Goal: Navigation & Orientation: Find specific page/section

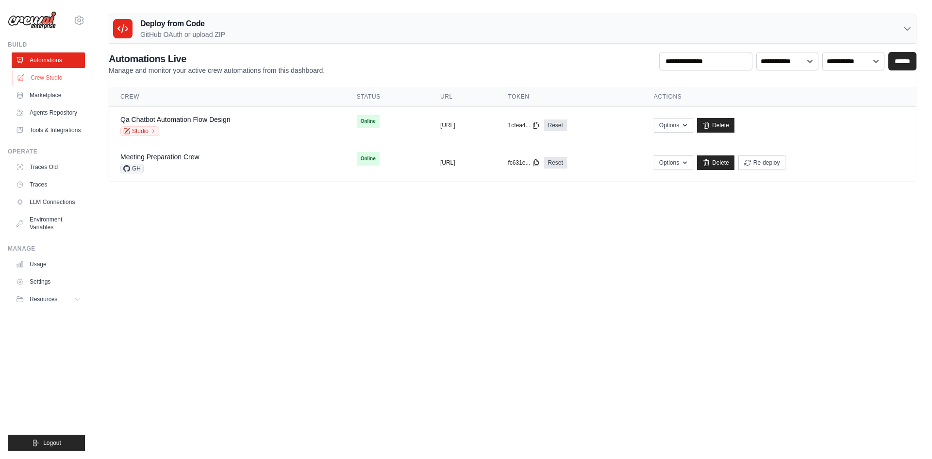
click at [58, 76] on link "Crew Studio" at bounding box center [49, 78] width 73 height 16
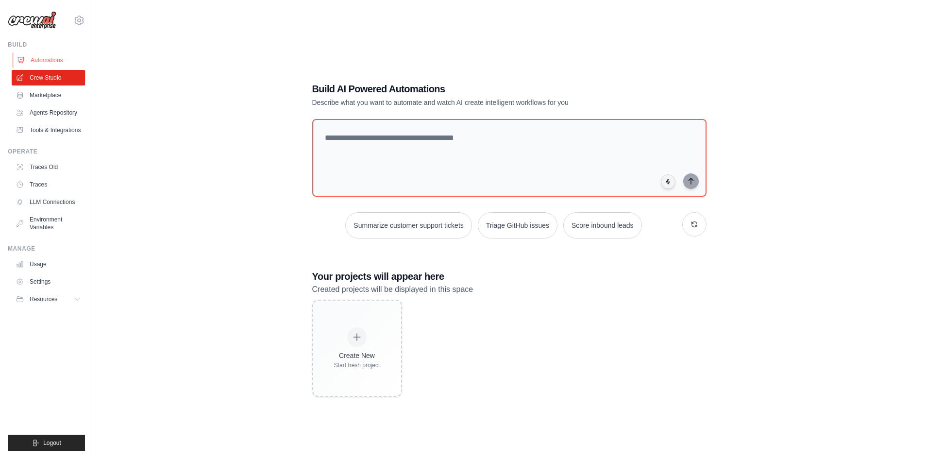
click at [54, 57] on link "Automations" at bounding box center [49, 60] width 73 height 16
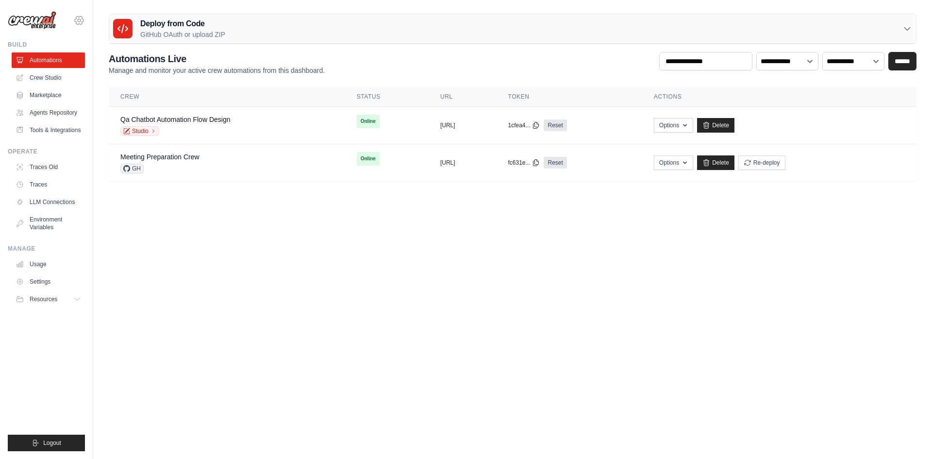
click at [78, 19] on icon at bounding box center [79, 20] width 3 height 3
click at [114, 60] on span "Settings" at bounding box center [120, 60] width 77 height 10
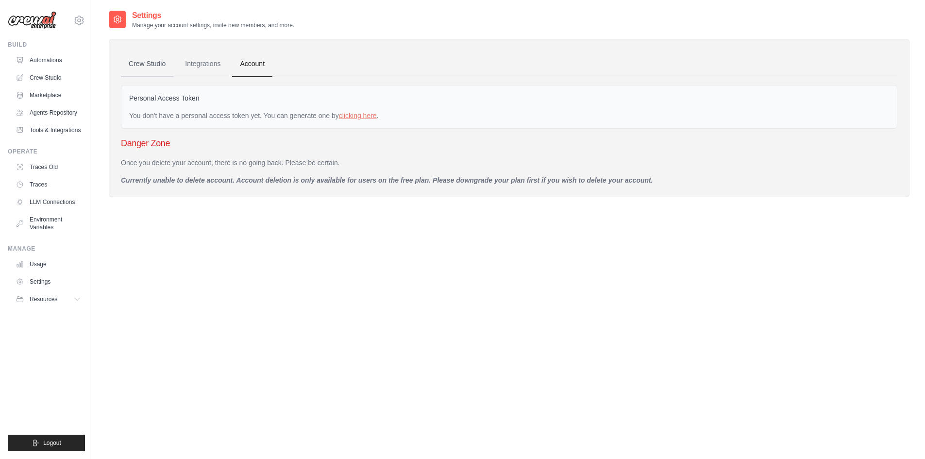
click at [136, 66] on link "Crew Studio" at bounding box center [147, 64] width 52 height 26
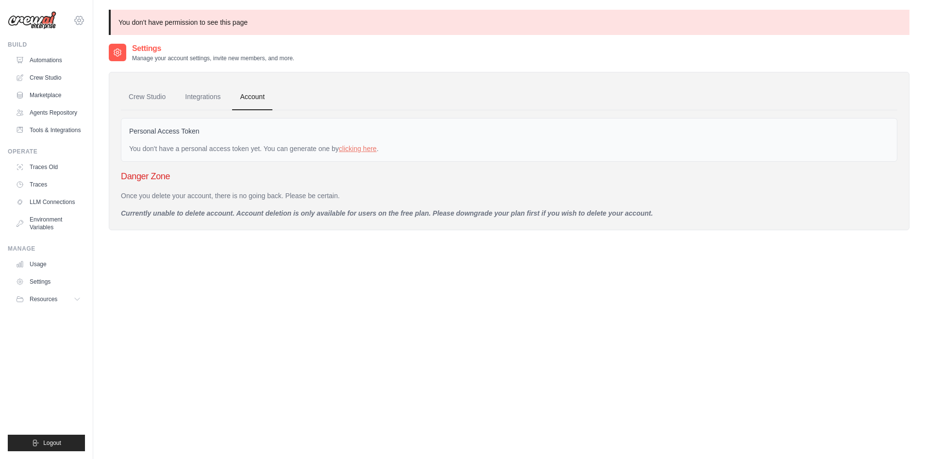
click at [79, 21] on icon at bounding box center [79, 21] width 12 height 12
click at [58, 59] on link "Automations" at bounding box center [49, 60] width 73 height 16
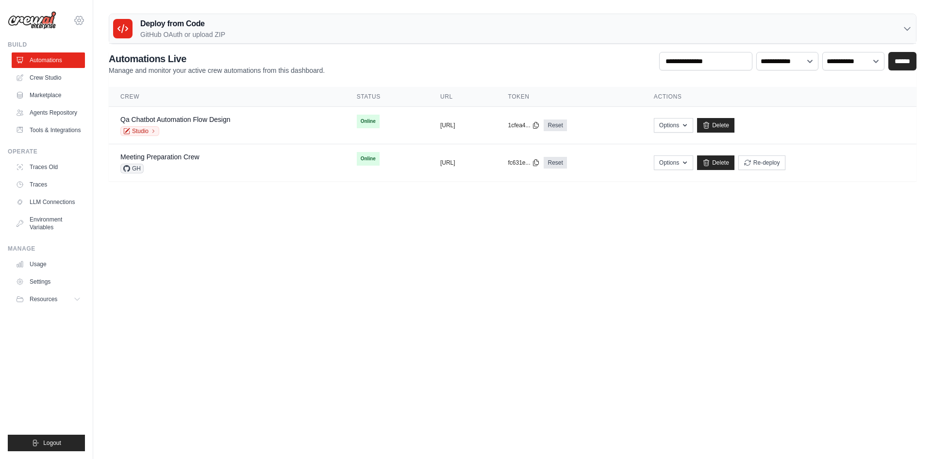
click at [79, 18] on icon at bounding box center [79, 21] width 12 height 12
click at [81, 300] on icon at bounding box center [78, 299] width 8 height 8
click at [78, 22] on icon at bounding box center [79, 21] width 12 height 12
click at [807, 62] on select "**********" at bounding box center [787, 61] width 62 height 18
click at [831, 58] on select "**********" at bounding box center [853, 61] width 62 height 18
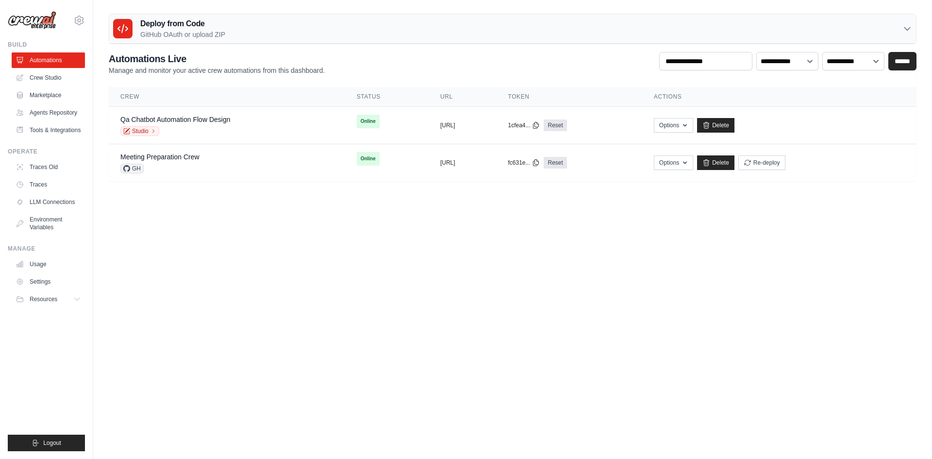
click at [866, 23] on div "Deploy from Code GitHub OAuth or upload ZIP" at bounding box center [512, 29] width 807 height 30
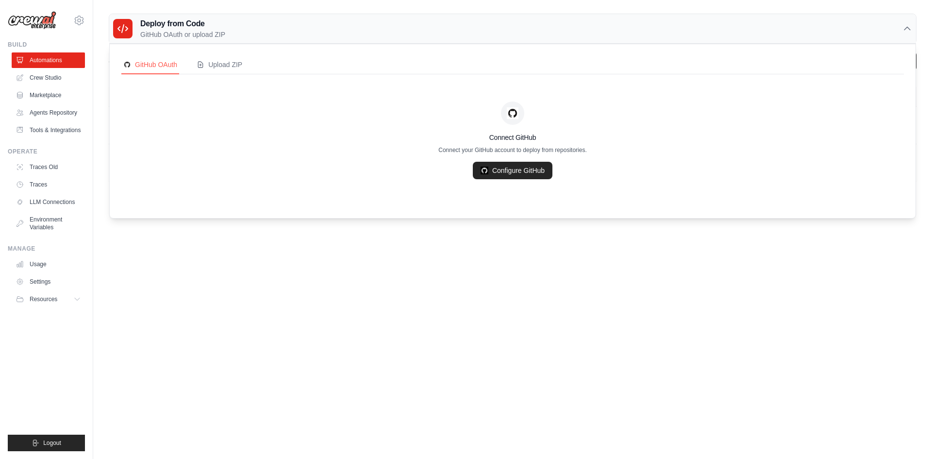
click at [866, 23] on div "Deploy from Code GitHub OAuth or upload ZIP" at bounding box center [512, 29] width 807 height 30
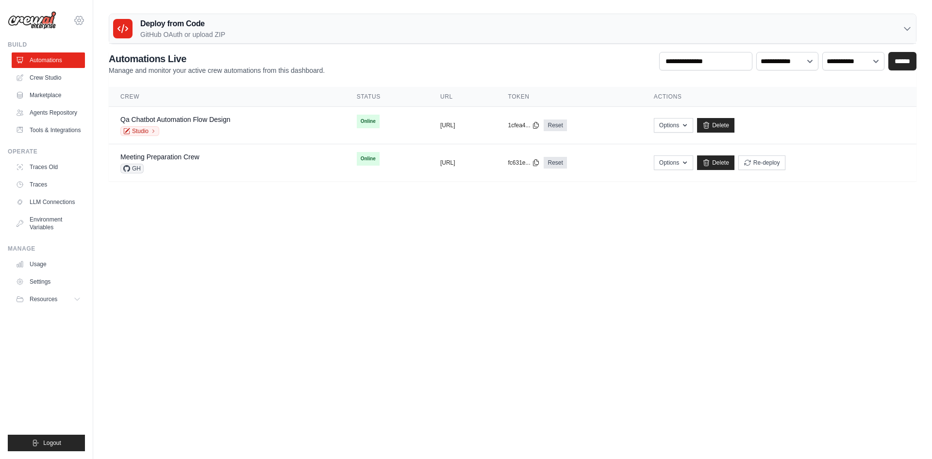
click at [76, 17] on icon at bounding box center [79, 21] width 12 height 12
click at [60, 267] on link "Usage" at bounding box center [49, 264] width 73 height 16
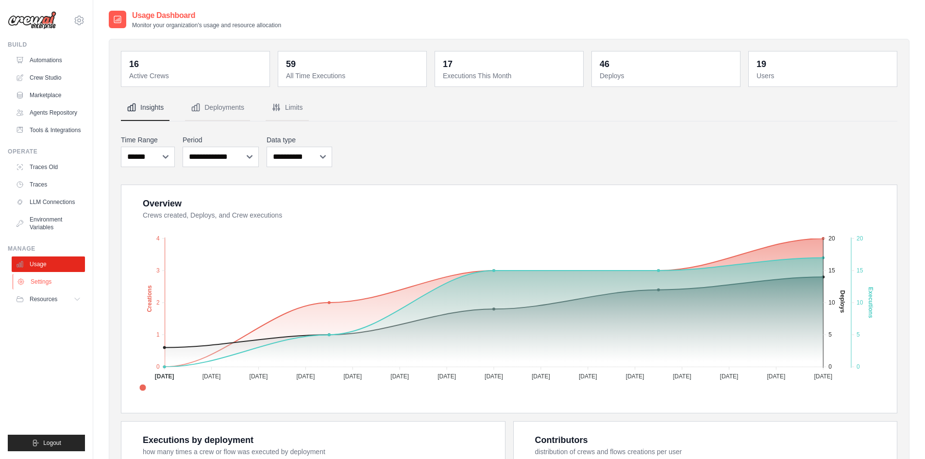
click at [75, 283] on link "Settings" at bounding box center [49, 282] width 73 height 16
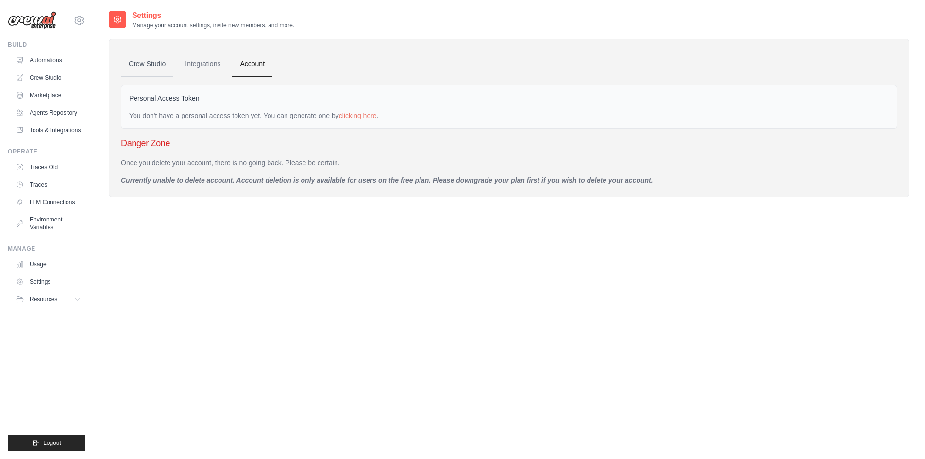
click at [154, 66] on link "Crew Studio" at bounding box center [147, 64] width 52 height 26
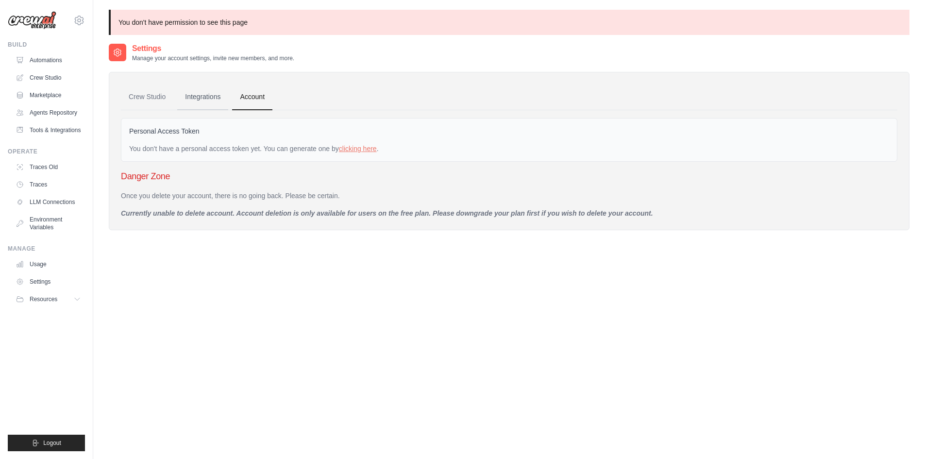
click at [203, 101] on link "Integrations" at bounding box center [202, 97] width 51 height 26
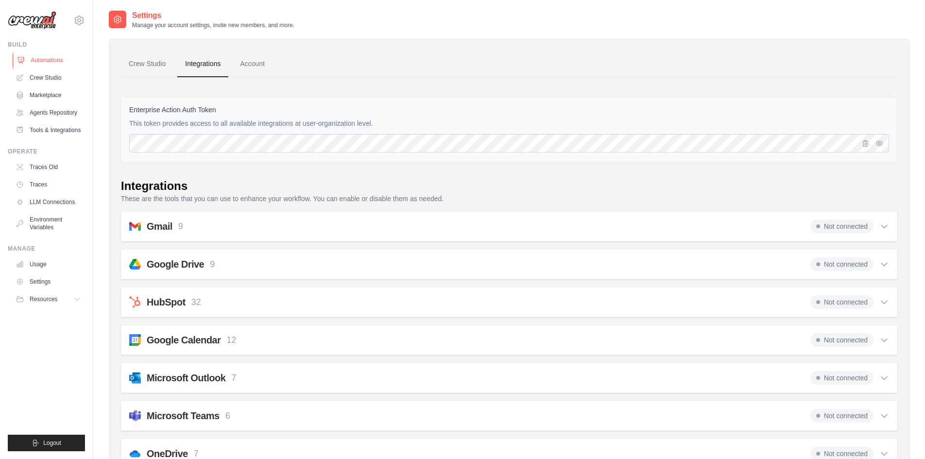
click at [55, 56] on link "Automations" at bounding box center [49, 60] width 73 height 16
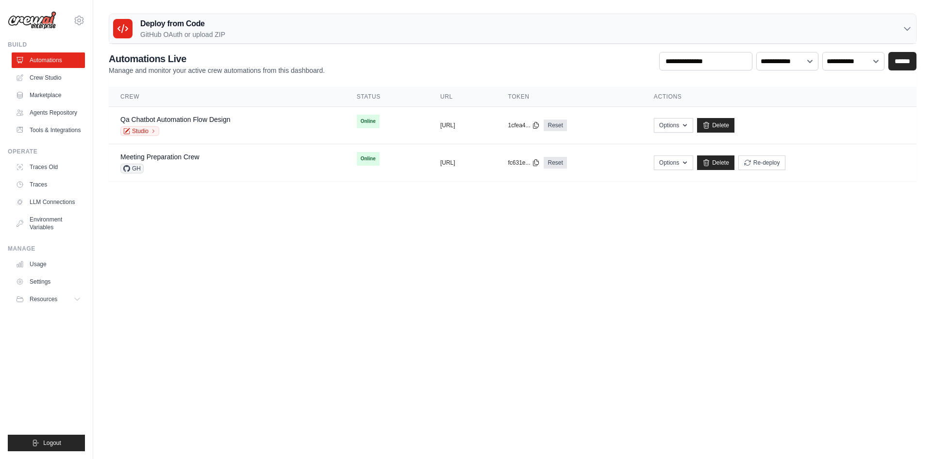
click at [297, 250] on body "[PERSON_NAME][EMAIL_ADDRESS][PERSON_NAME][DOMAIN_NAME] Settings Build Automatio…" at bounding box center [466, 229] width 932 height 459
click at [57, 88] on link "Marketplace" at bounding box center [49, 95] width 73 height 16
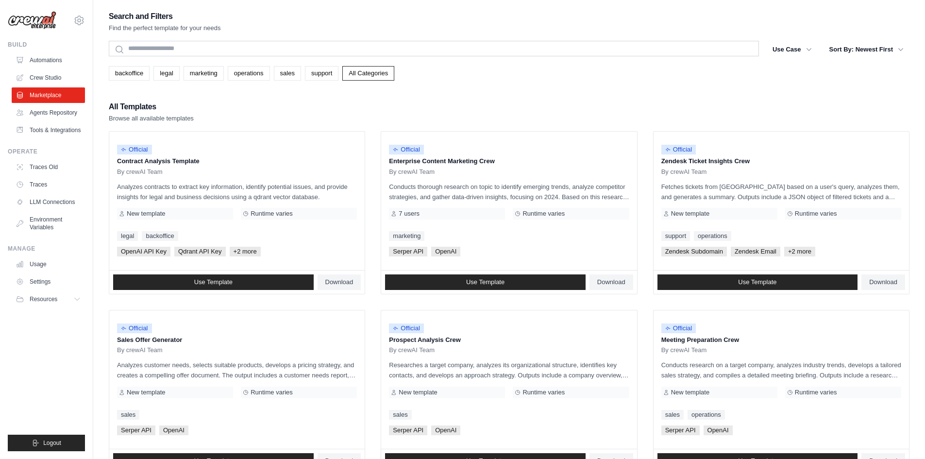
click at [457, 102] on div "All Templates Browse all available templates" at bounding box center [509, 111] width 800 height 23
